Goal: Transaction & Acquisition: Purchase product/service

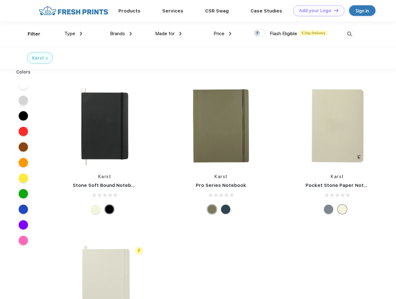
scroll to position [0, 0]
click at [317, 11] on link "Add your Logo Design Tool" at bounding box center [318, 10] width 51 height 11
click at [0, 0] on div "Design Tool" at bounding box center [0, 0] width 0 height 0
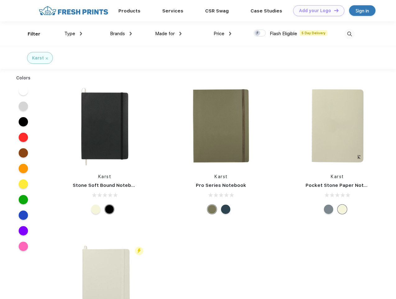
click at [334, 10] on link "Add your Logo Design Tool" at bounding box center [318, 10] width 51 height 11
click at [30, 34] on div "Filter" at bounding box center [34, 33] width 13 height 7
click at [73, 34] on span "Type" at bounding box center [69, 34] width 11 height 6
click at [121, 34] on span "Brands" at bounding box center [117, 34] width 15 height 6
click at [169, 34] on span "Made for" at bounding box center [165, 34] width 20 height 6
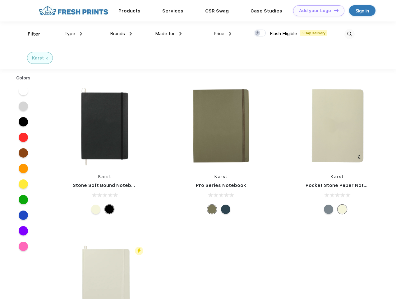
click at [223, 34] on span "Price" at bounding box center [219, 34] width 11 height 6
click at [260, 33] on div at bounding box center [260, 33] width 12 height 7
click at [258, 33] on input "checkbox" at bounding box center [256, 31] width 4 height 4
click at [350, 34] on img at bounding box center [350, 34] width 10 height 10
